Goal: Find specific page/section: Find specific page/section

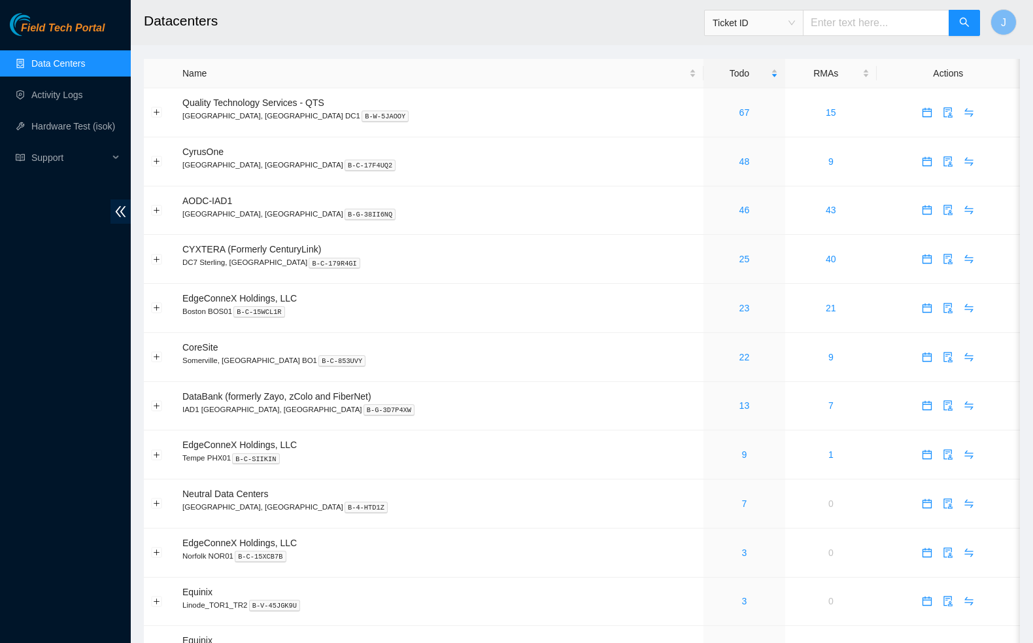
click at [853, 22] on input "text" at bounding box center [876, 23] width 146 height 26
paste input "B-V-5W4FJYN"
type input "B-V-5W4FJYN"
click at [962, 22] on icon "search" at bounding box center [964, 22] width 10 height 10
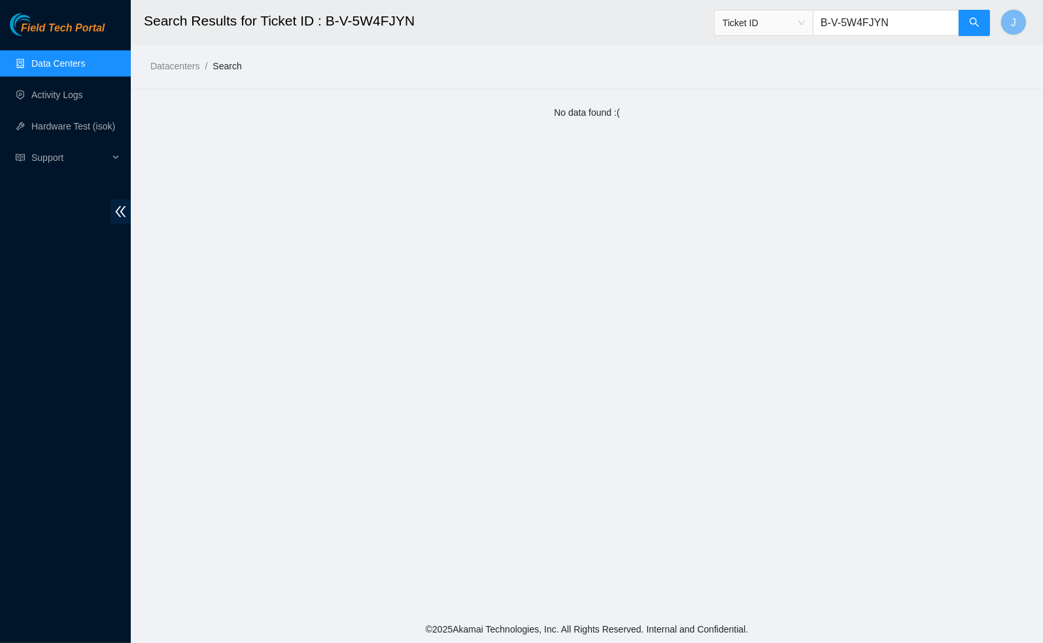
click at [53, 66] on link "Data Centers" at bounding box center [58, 63] width 54 height 10
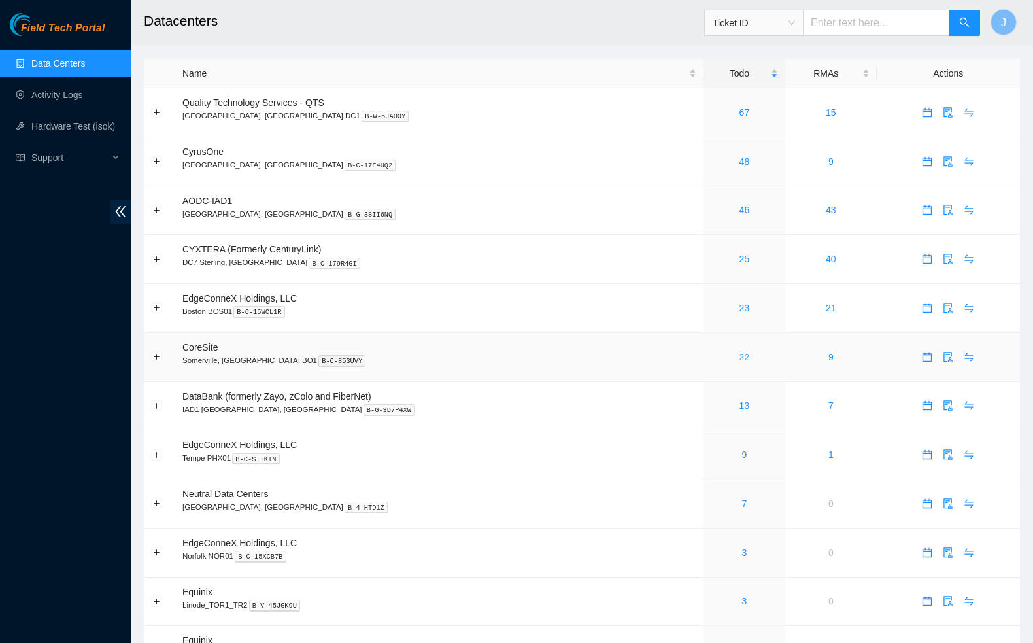
click at [740, 360] on link "22" at bounding box center [745, 357] width 10 height 10
